Goal: Task Accomplishment & Management: Complete application form

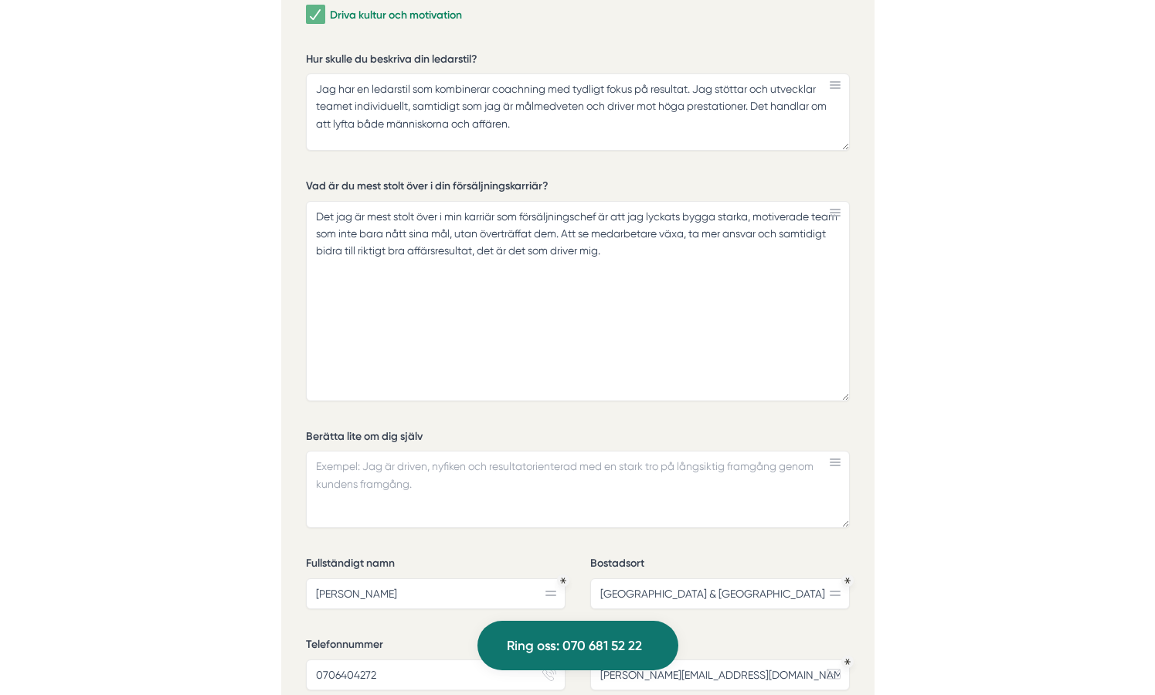
scroll to position [4909, 0]
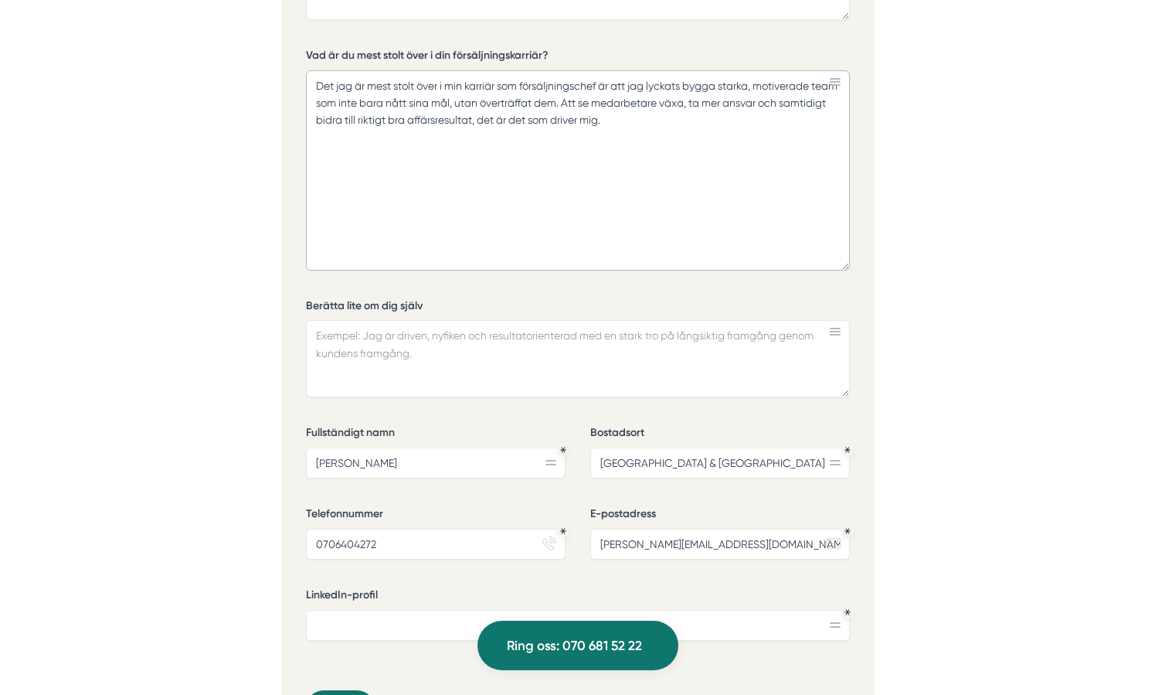
click at [321, 81] on textarea "Det jag är mest stolt över i min karriär som försäljningschef är att jag lyckat…" at bounding box center [578, 170] width 544 height 200
click at [664, 117] on textarea "Det jag är mest stolt över i min karriär som försäljningschef är att jag lyckat…" at bounding box center [578, 170] width 544 height 200
type textarea "Det jag är mest stolt över i min karriär som försäljningschef är att jag lyckat…"
click at [684, 345] on textarea "Berätta lite om dig själv" at bounding box center [578, 358] width 544 height 77
drag, startPoint x: 413, startPoint y: 350, endPoint x: 323, endPoint y: 325, distance: 93.7
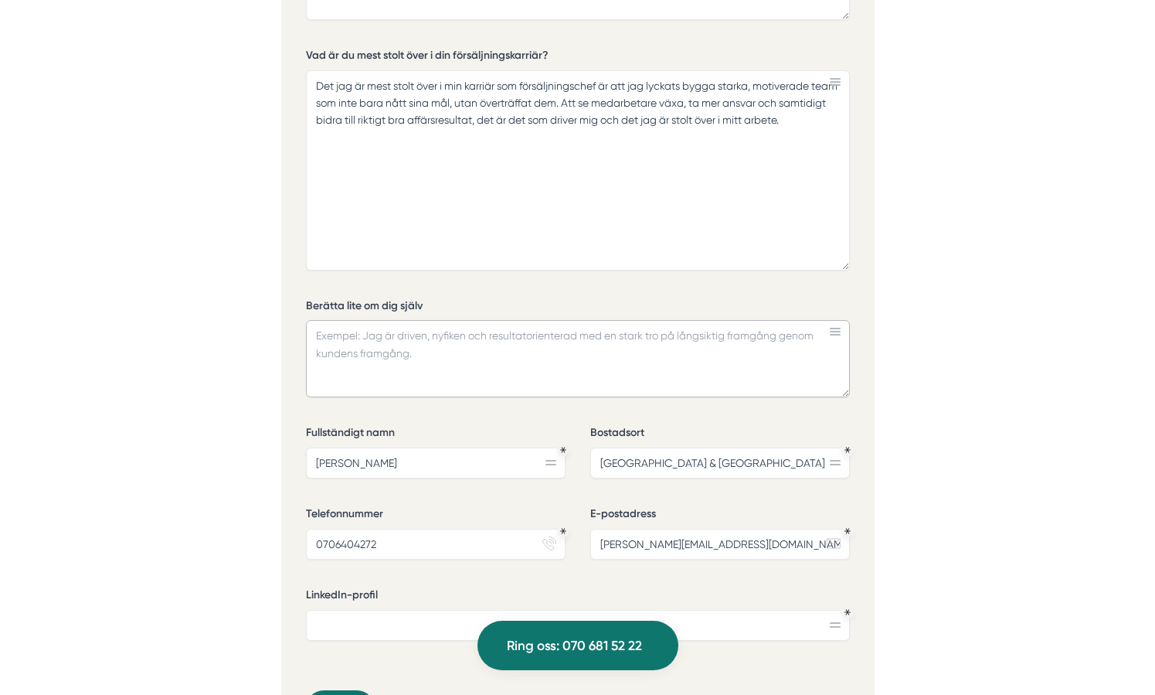
click at [323, 325] on textarea "Berätta lite om dig själv" at bounding box center [578, 358] width 544 height 77
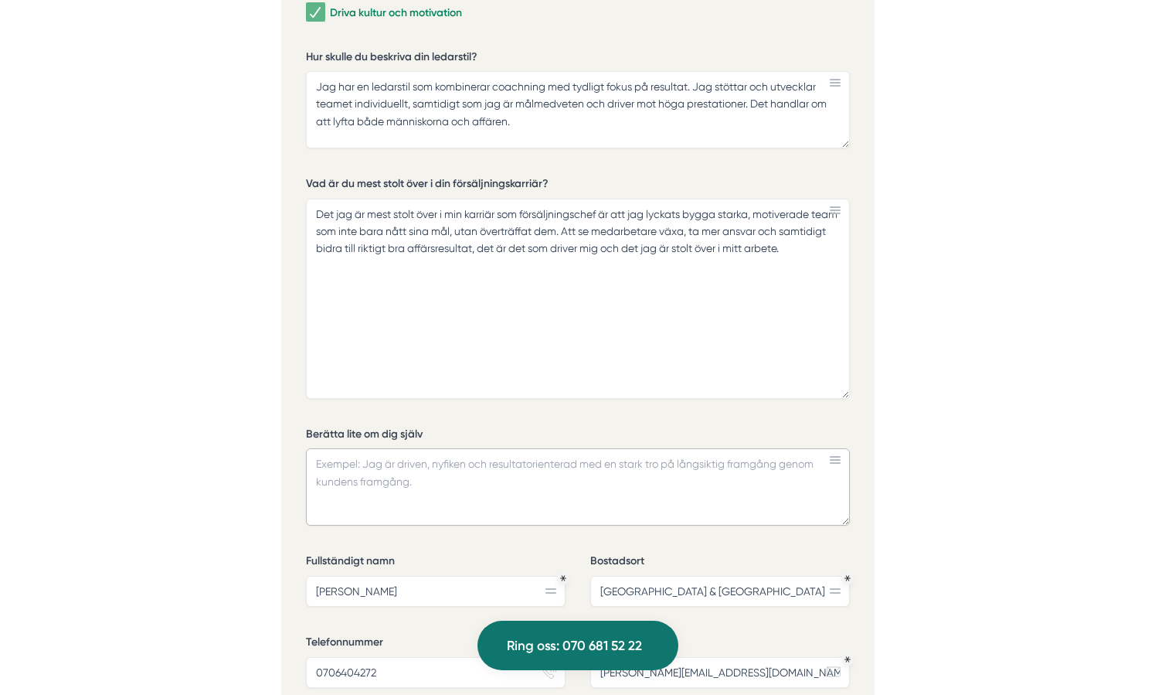
scroll to position [4780, 0]
drag, startPoint x: 314, startPoint y: 83, endPoint x: 535, endPoint y: 128, distance: 225.5
click at [535, 128] on textarea "Jag har en ledarstil som kombinerar coachning med tydligt fokus på resultat. Ja…" at bounding box center [578, 110] width 544 height 77
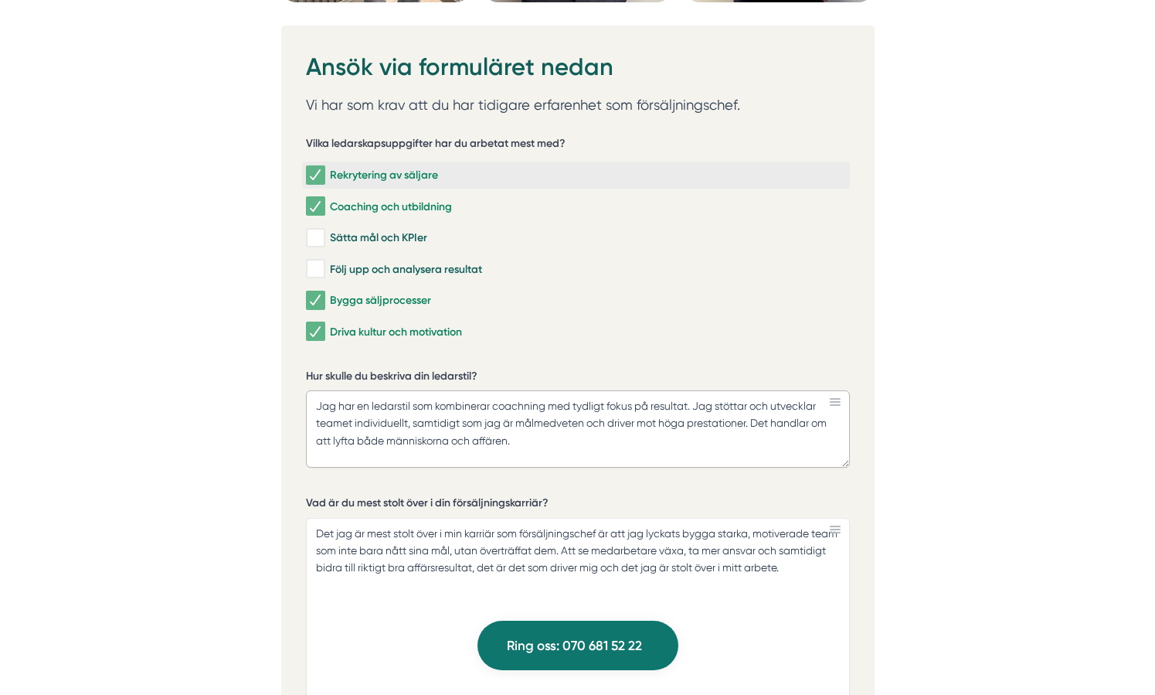
scroll to position [4460, 0]
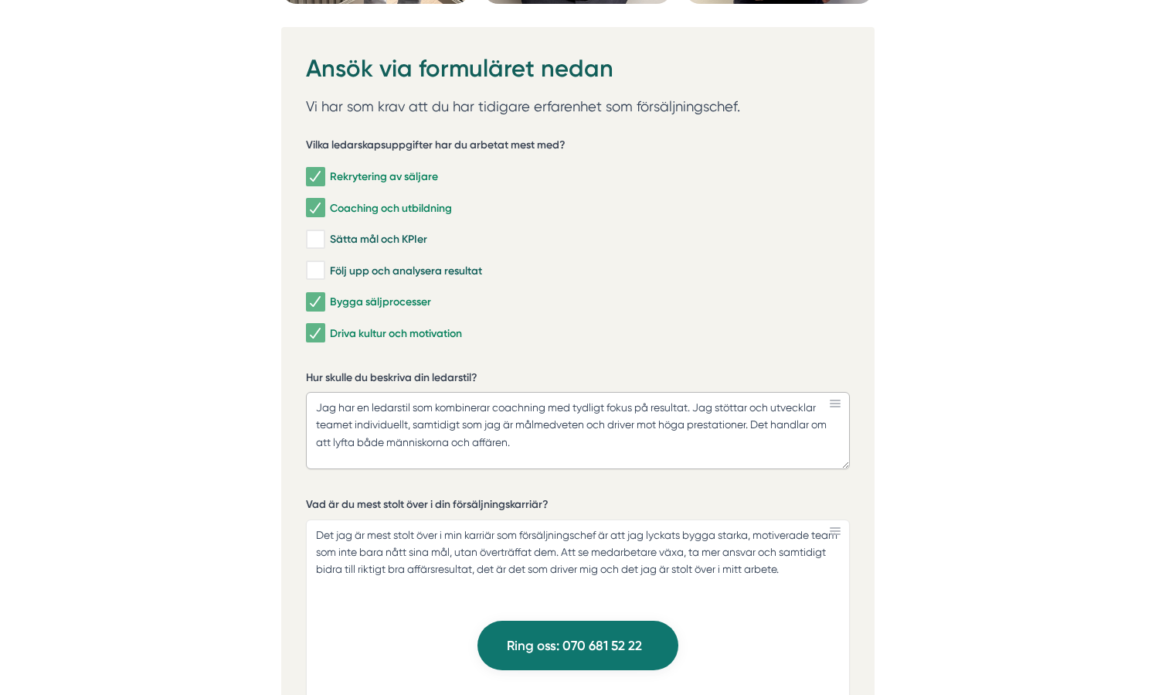
click at [671, 433] on textarea "Jag har en ledarstil som kombinerar coachning med tydligt fokus på resultat. Ja…" at bounding box center [578, 430] width 544 height 77
click at [320, 240] on input "Sätta mål och KPIer" at bounding box center [315, 239] width 18 height 15
checkbox input "true"
click at [318, 273] on input "Följ upp och analysera resultat" at bounding box center [315, 270] width 18 height 15
checkbox input "true"
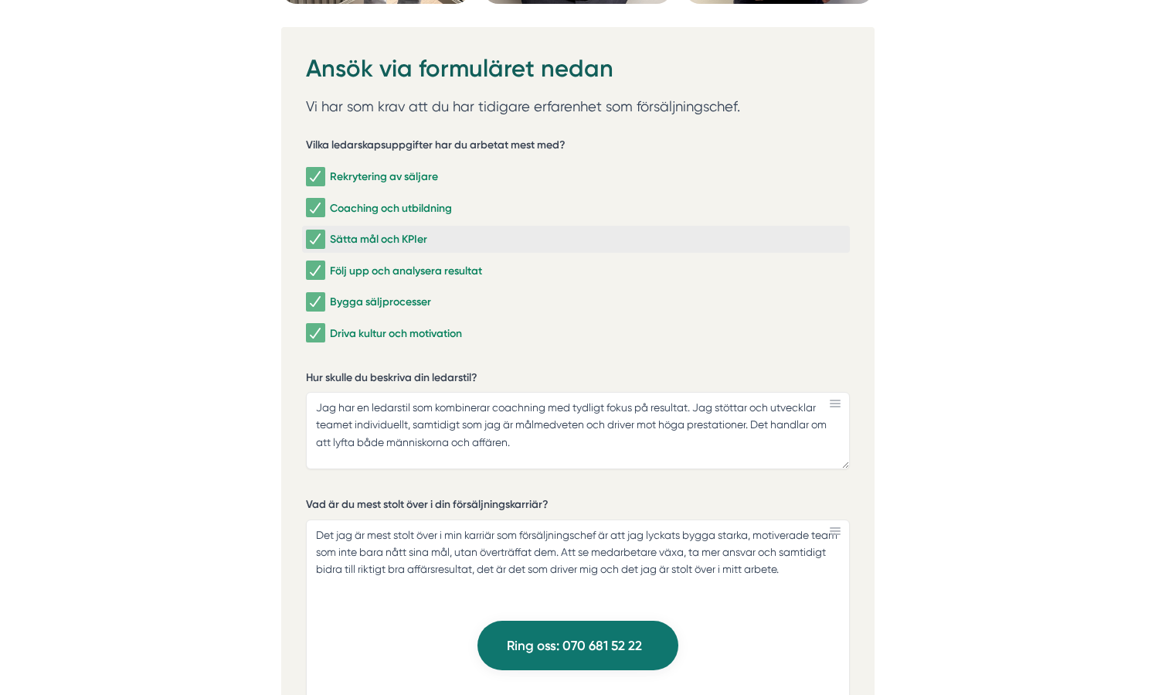
click at [314, 236] on input "Sätta mål och KPIer" at bounding box center [315, 239] width 18 height 15
checkbox input "false"
click at [312, 270] on input "Följ upp och analysera resultat" at bounding box center [315, 270] width 18 height 15
click at [324, 273] on input "Följ upp och analysera resultat" at bounding box center [315, 270] width 18 height 15
checkbox input "true"
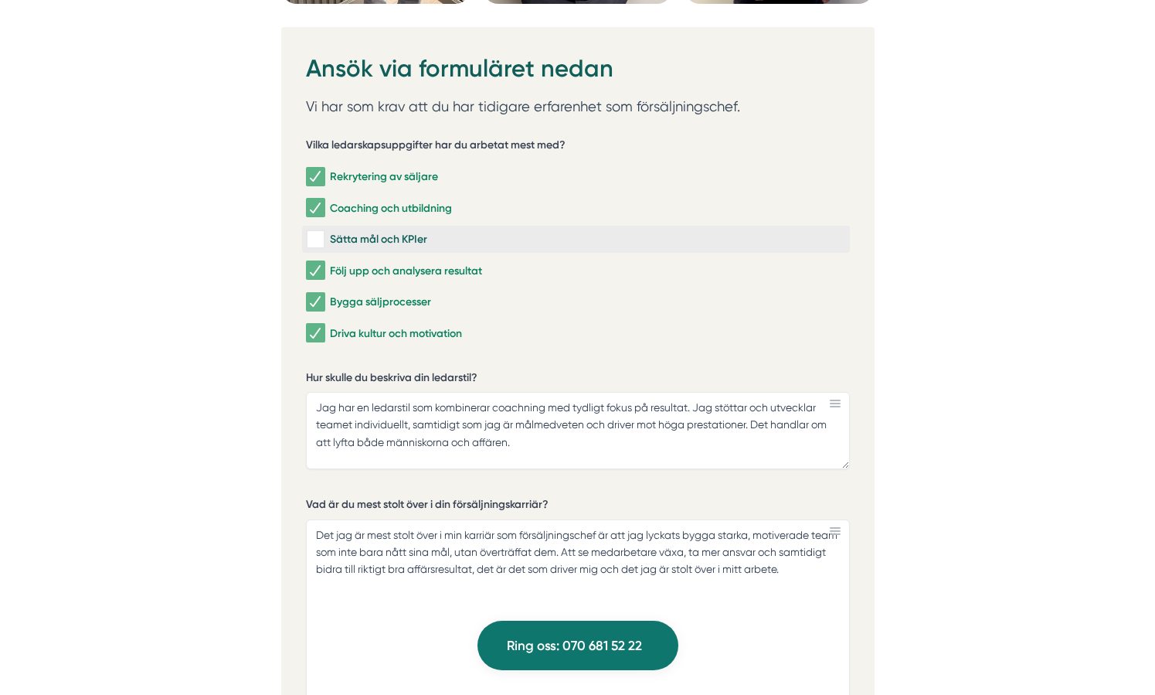
click at [317, 245] on input "Sätta mål och KPIer" at bounding box center [315, 239] width 18 height 15
checkbox input "true"
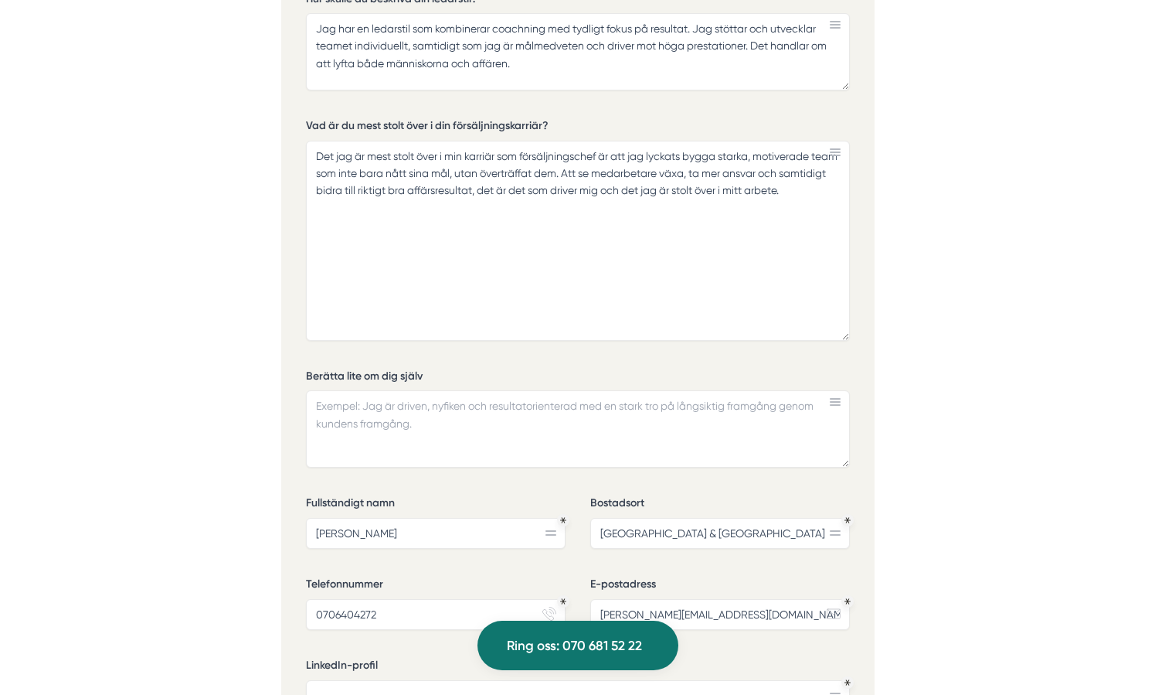
scroll to position [4840, 0]
click at [576, 400] on textarea "Berätta lite om dig själv" at bounding box center [578, 427] width 544 height 77
type textarea "Jag är driven nyfiken och resultatorienterad. Gillar att bygga"
drag, startPoint x: 658, startPoint y: 189, endPoint x: 820, endPoint y: 202, distance: 162.8
click at [820, 202] on textarea "Det jag är mest stolt över i min karriär som försäljningschef är att jag lyckat…" at bounding box center [578, 240] width 544 height 200
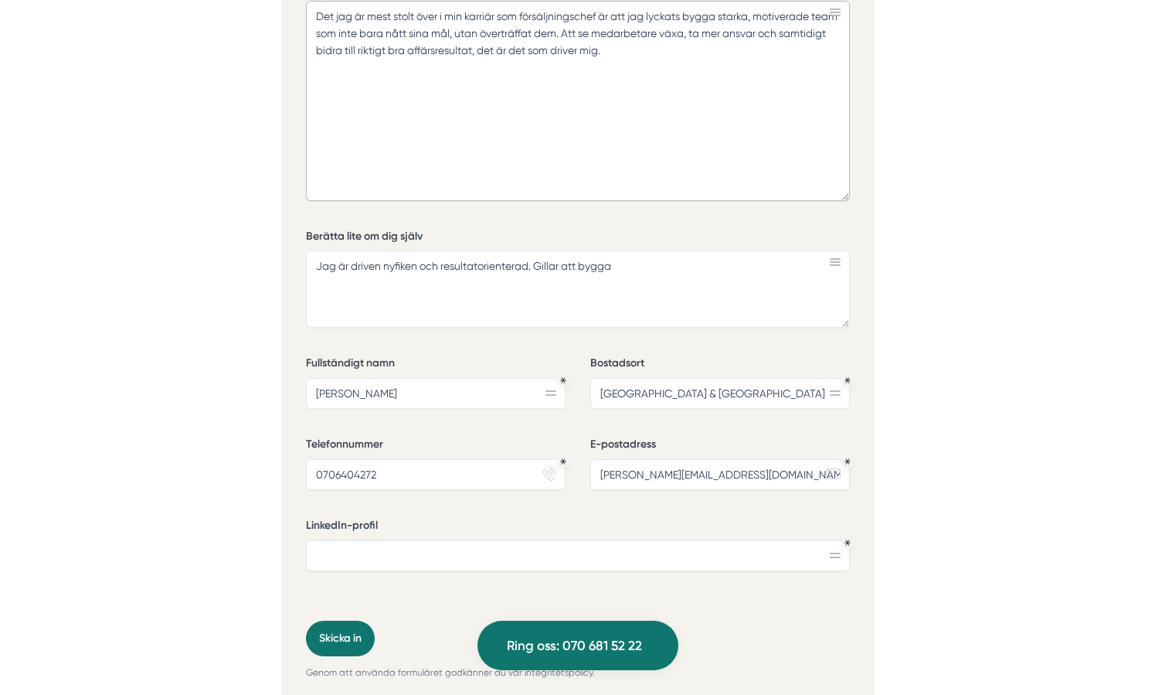
scroll to position [4985, 0]
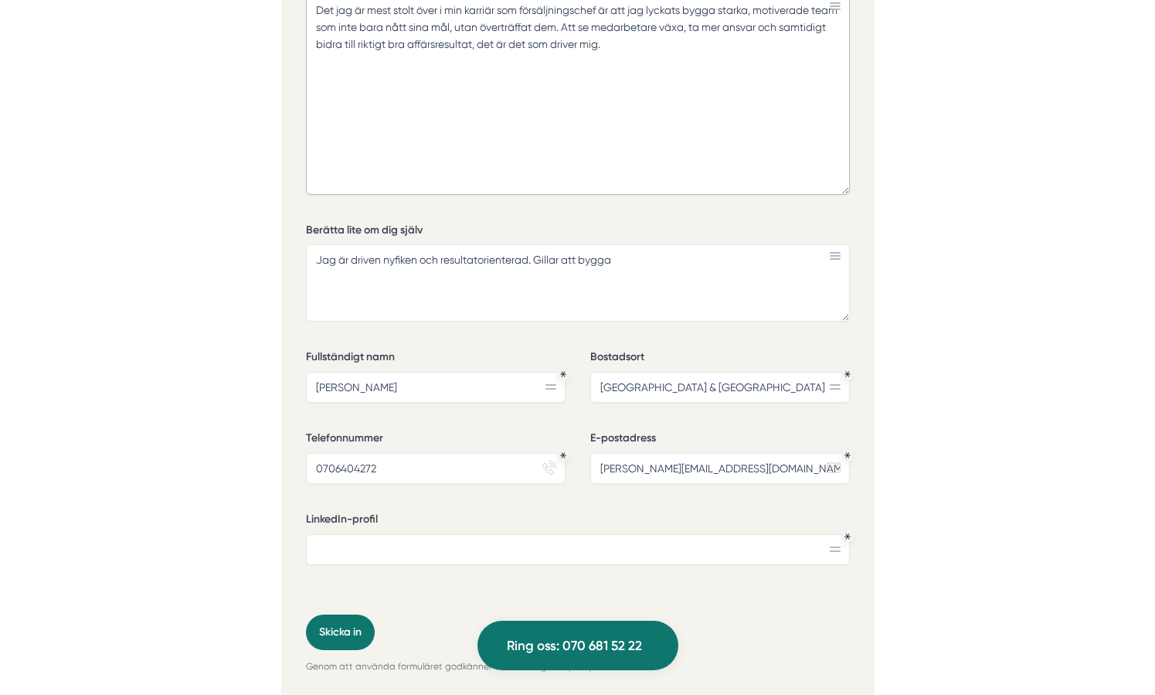
type textarea "Det jag är mest stolt över i min karriär som försäljningschef är att jag lyckat…"
drag, startPoint x: 646, startPoint y: 384, endPoint x: 575, endPoint y: 362, distance: 74.3
click at [576, 363] on div "Vilka ledarskapsuppgifter har du arbetat mest med? Rekrytering av säljare Coach…" at bounding box center [578, 106] width 544 height 1013
click at [682, 388] on input "[GEOGRAPHIC_DATA]" at bounding box center [720, 387] width 260 height 31
type input "[GEOGRAPHIC_DATA]"
